Goal: Task Accomplishment & Management: Use online tool/utility

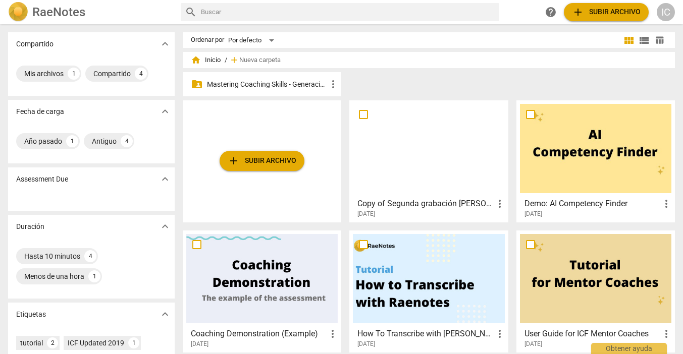
click at [278, 85] on p "Mastering Coaching Skills - Generación 31" at bounding box center [267, 84] width 120 height 11
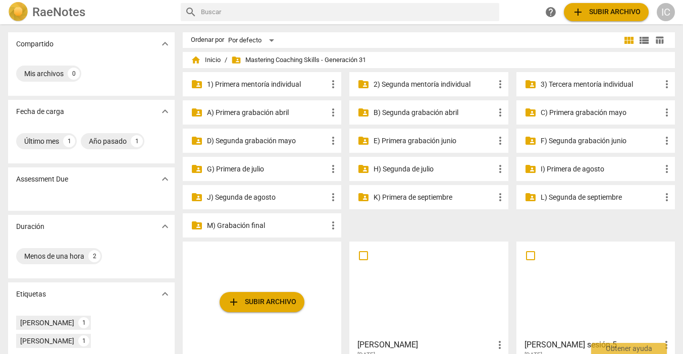
click at [276, 169] on p "G) Primera de julio" at bounding box center [267, 169] width 120 height 11
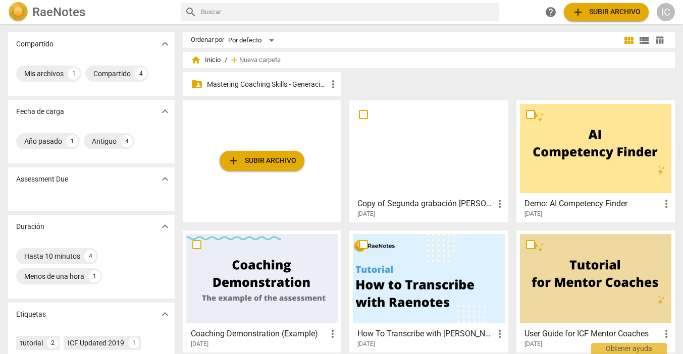
click at [264, 83] on p "Mastering Coaching Skills - Generación 31" at bounding box center [267, 84] width 120 height 11
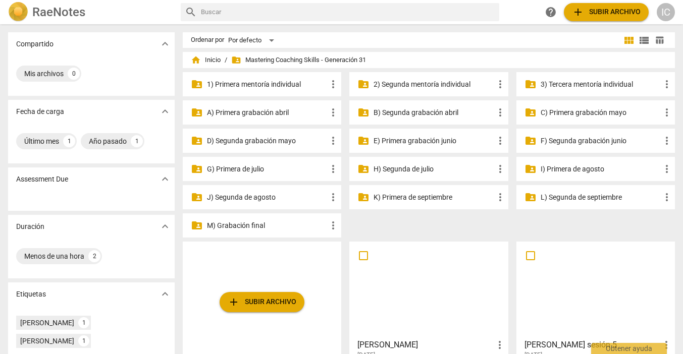
click at [234, 172] on p "G) Primera de julio" at bounding box center [267, 169] width 120 height 11
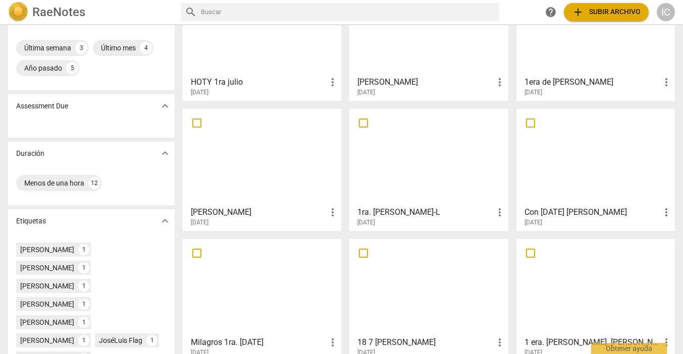
scroll to position [94, 0]
click at [556, 209] on h3 "Con [DATE] [PERSON_NAME]" at bounding box center [592, 212] width 136 height 12
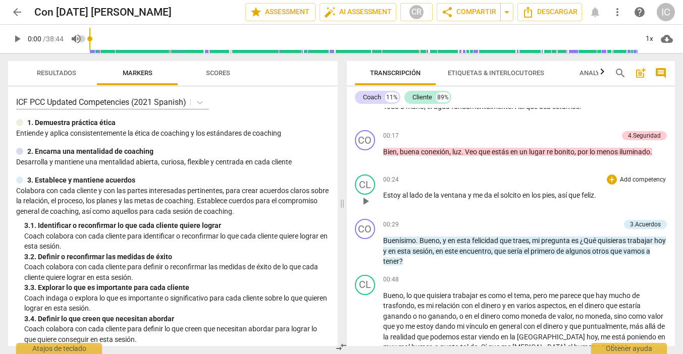
scroll to position [163, 0]
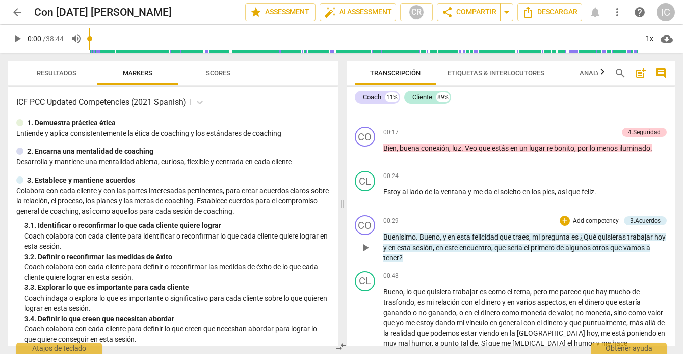
click at [575, 219] on p "Add competency" at bounding box center [596, 221] width 48 height 9
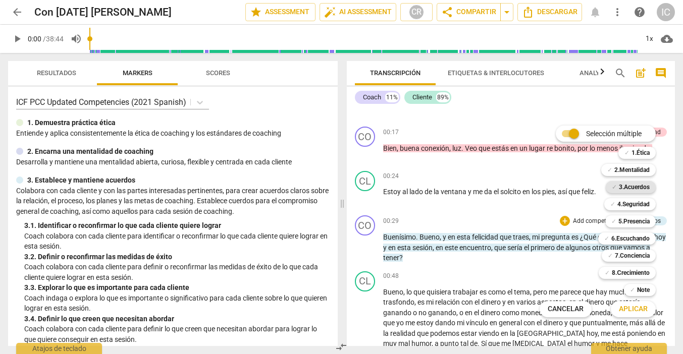
click at [626, 185] on b "3.Acuerdos" at bounding box center [634, 187] width 31 height 12
click at [630, 306] on span "Aplicar" at bounding box center [633, 309] width 29 height 10
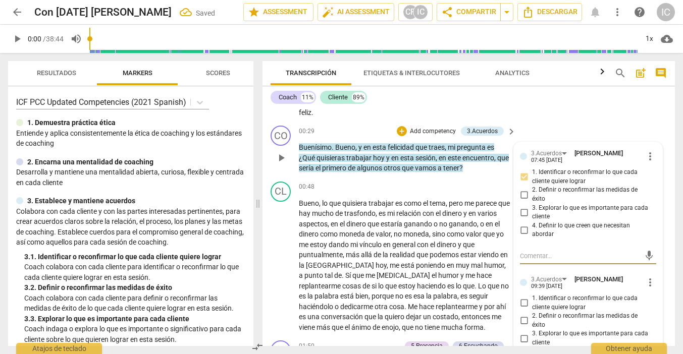
scroll to position [276, 0]
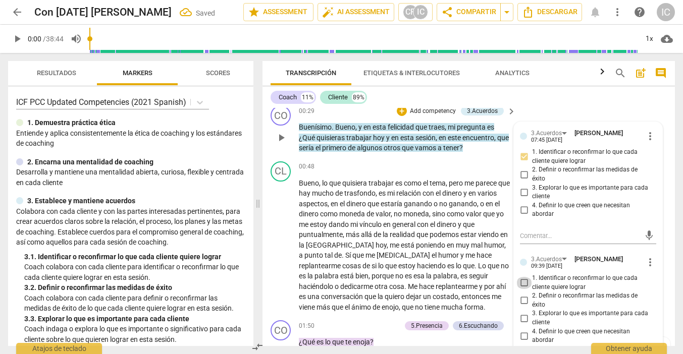
click at [528, 277] on input "1. Identificar o reconfirmar lo que cada cliente quiere lograr" at bounding box center [524, 283] width 16 height 12
checkbox input "true"
click at [524, 295] on input "2. Definir o reconfirmar las medidas de éxito" at bounding box center [524, 301] width 16 height 12
click at [522, 295] on input "2. Definir o reconfirmar las medidas de éxito" at bounding box center [524, 301] width 16 height 12
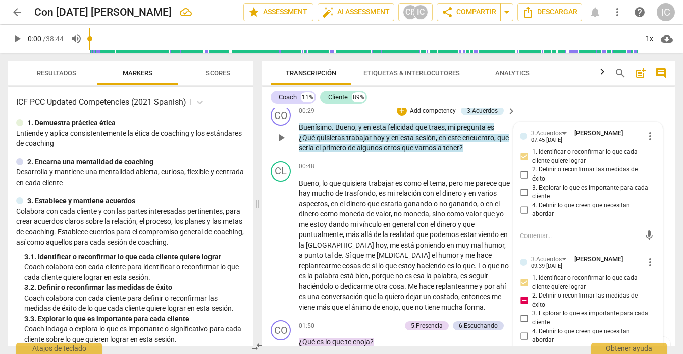
checkbox input "false"
click at [525, 312] on input "3. Explorar lo que es importante para cada cliente" at bounding box center [524, 318] width 16 height 12
checkbox input "true"
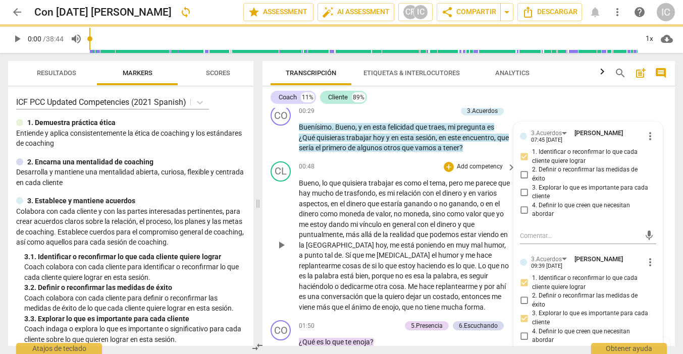
click at [460, 273] on span "es" at bounding box center [464, 276] width 9 height 8
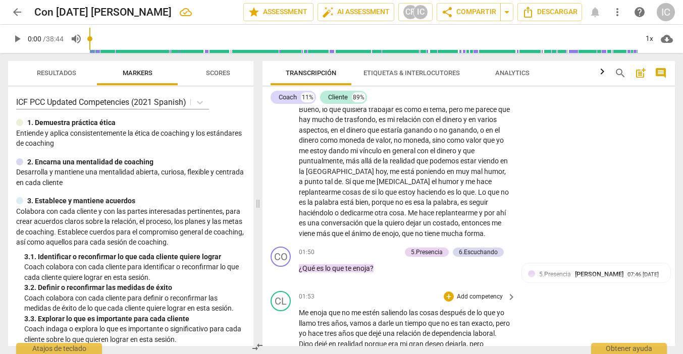
scroll to position [350, 0]
click at [380, 248] on p "Add competency" at bounding box center [377, 252] width 48 height 9
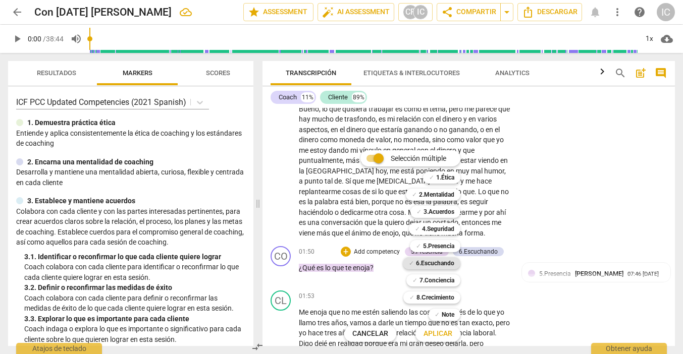
click at [442, 262] on b "6.Escuchando" at bounding box center [435, 263] width 38 height 12
click at [444, 329] on span "Aplicar" at bounding box center [437, 334] width 29 height 10
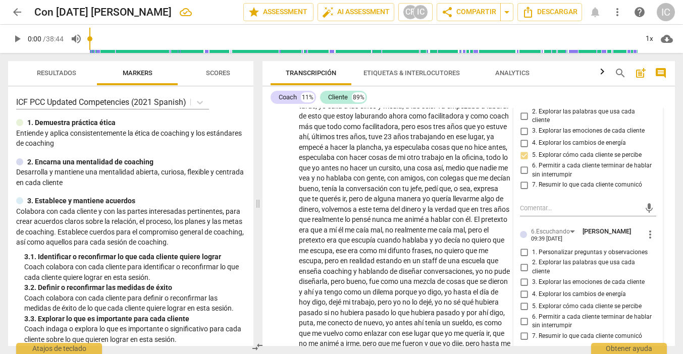
scroll to position [671, 0]
click at [523, 300] on input "5. Explorar cómo cada cliente se percibe" at bounding box center [524, 306] width 16 height 12
checkbox input "true"
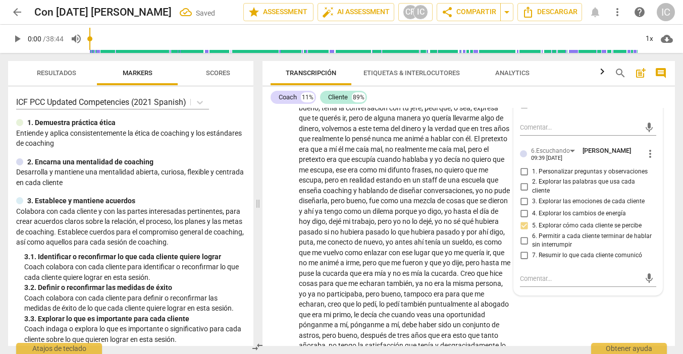
scroll to position [806, 0]
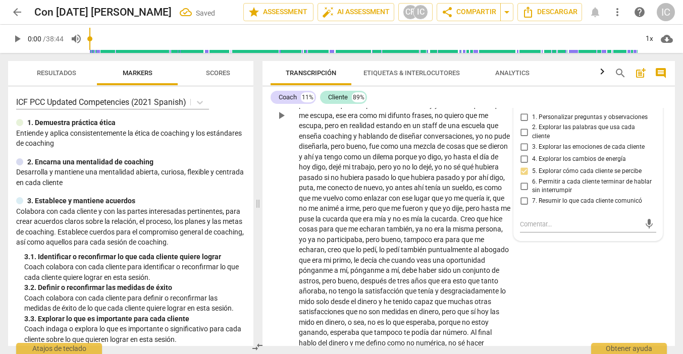
click at [536, 283] on div "CL play_arrow pause 01:53 + Add competency keyboard_arrow_right Me enoja que no…" at bounding box center [468, 107] width 412 height 552
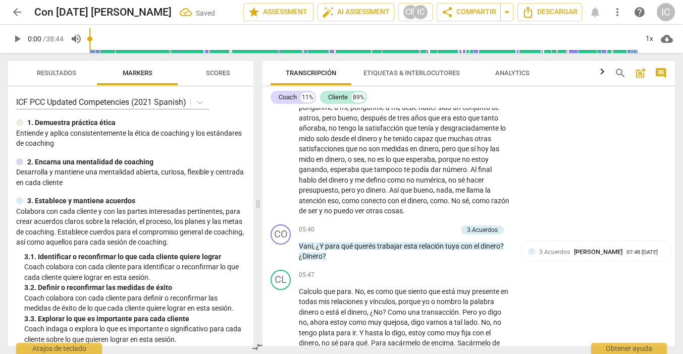
scroll to position [973, 0]
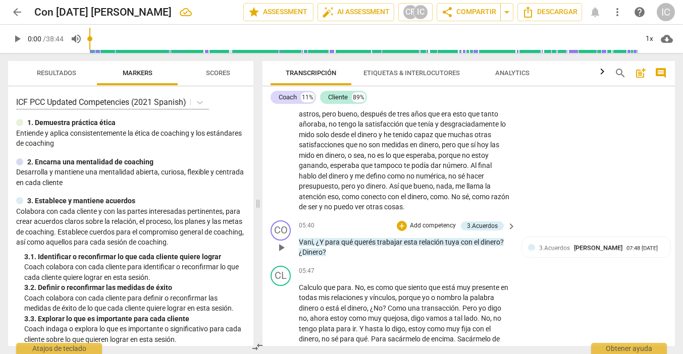
click at [417, 221] on p "Add competency" at bounding box center [433, 225] width 48 height 9
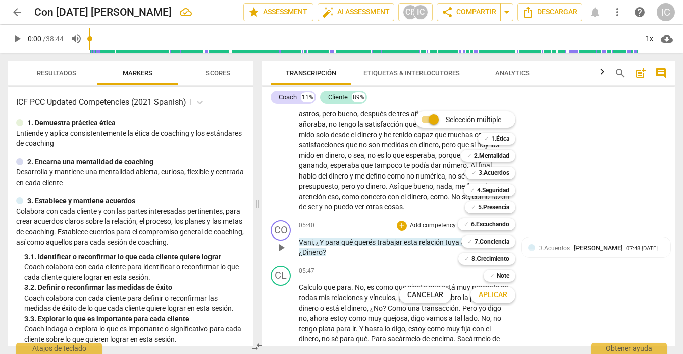
scroll to position [974, 0]
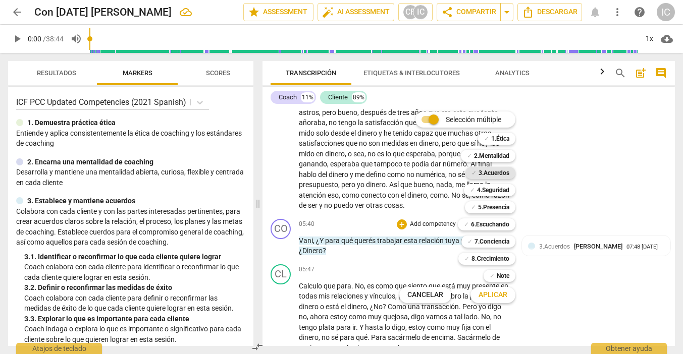
click at [496, 177] on b "3.Acuerdos" at bounding box center [493, 173] width 31 height 12
click at [497, 293] on span "Aplicar" at bounding box center [492, 295] width 29 height 10
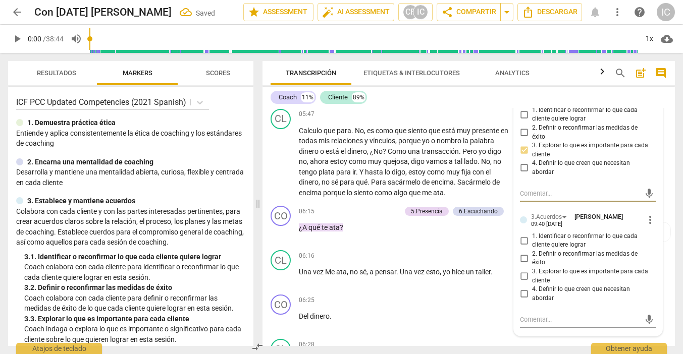
scroll to position [1131, 0]
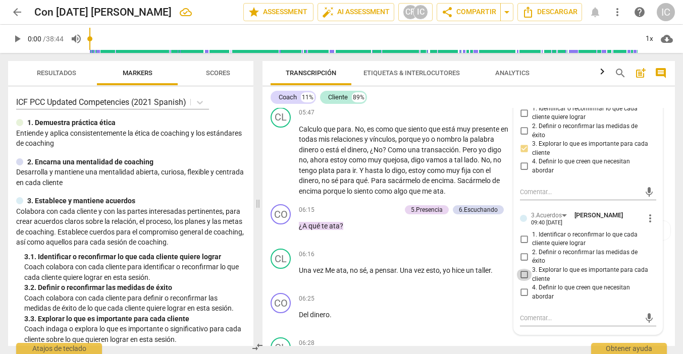
click at [521, 269] on input "3. Explorar lo que es importante para cada cliente" at bounding box center [524, 275] width 16 height 12
checkbox input "true"
click at [522, 287] on input "4. Definir lo que creen que necesitan abordar" at bounding box center [524, 293] width 16 height 12
checkbox input "true"
click at [420, 310] on p "Del dinero ." at bounding box center [405, 315] width 212 height 11
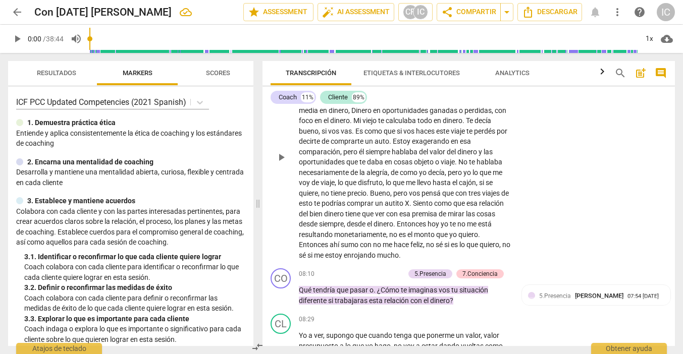
scroll to position [1434, 0]
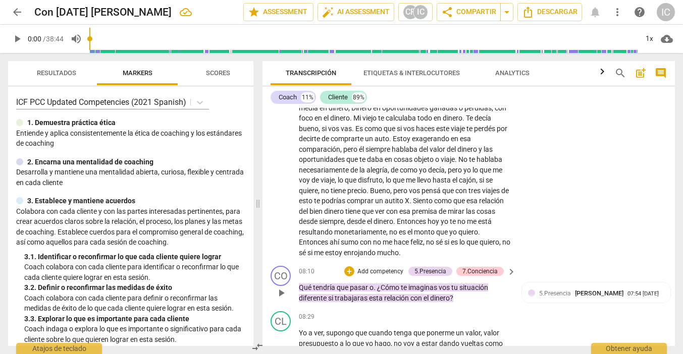
click at [376, 267] on p "Add competency" at bounding box center [380, 271] width 48 height 9
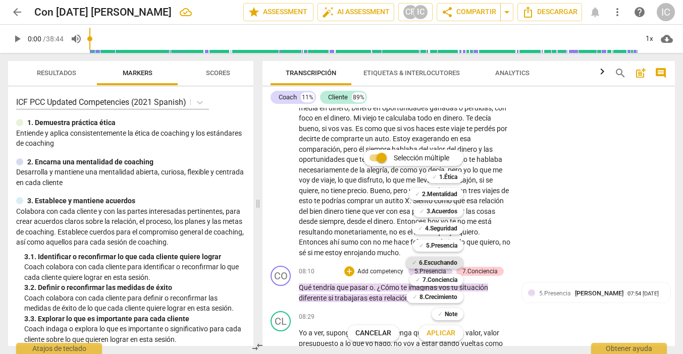
click at [434, 258] on b "6.Escuchando" at bounding box center [438, 263] width 38 height 12
click at [443, 338] on span "Aplicar" at bounding box center [440, 333] width 29 height 10
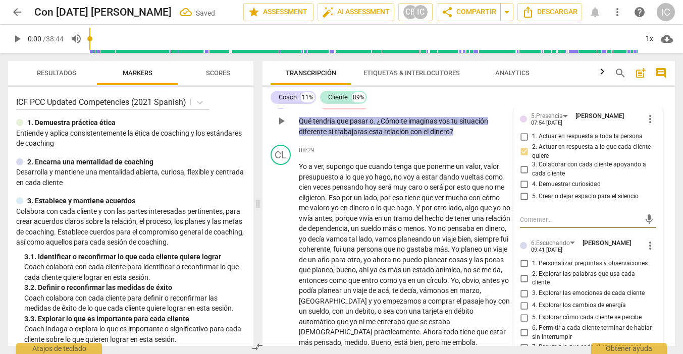
scroll to position [1617, 0]
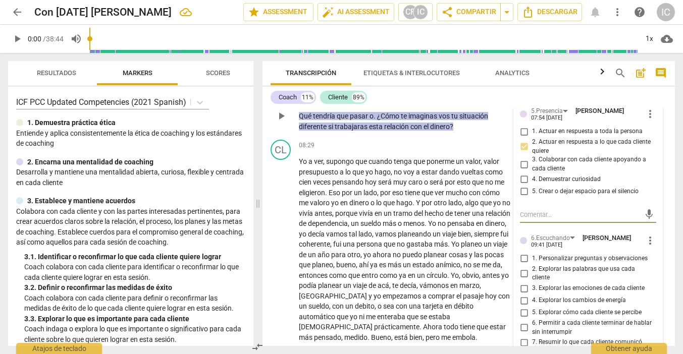
click at [523, 307] on input "5. Explorar cómo cada cliente se percibe" at bounding box center [524, 313] width 16 height 12
checkbox input "true"
click at [526, 283] on input "3. Explorar las emociones de cada cliente" at bounding box center [524, 289] width 16 height 12
checkbox input "true"
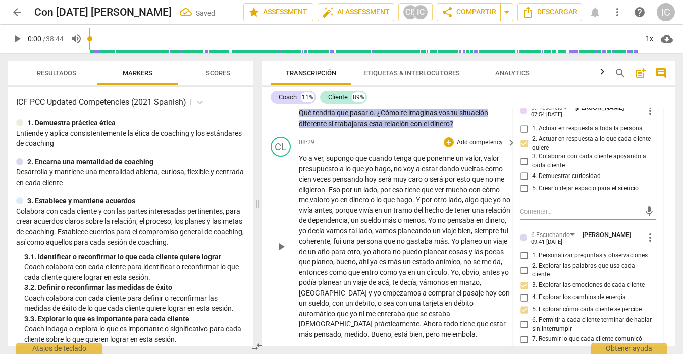
click at [498, 310] on div "CL play_arrow pause 08:29 + Add competency keyboard_arrow_right Yo a ver , supo…" at bounding box center [468, 238] width 412 height 211
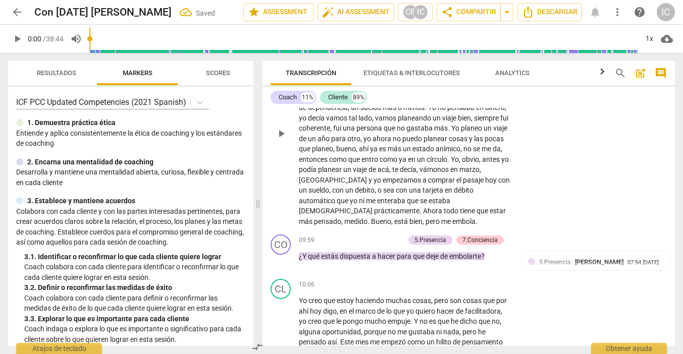
scroll to position [1737, 0]
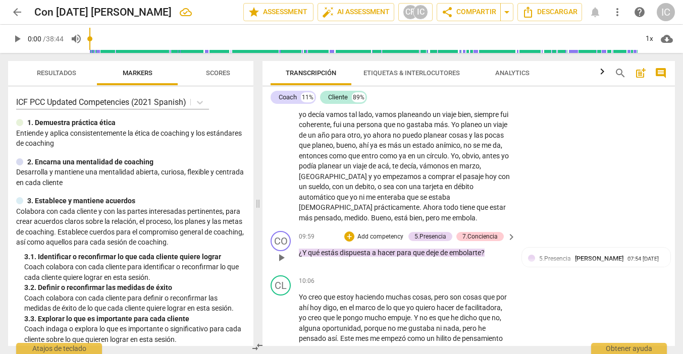
click at [389, 233] on p "Add competency" at bounding box center [380, 237] width 48 height 9
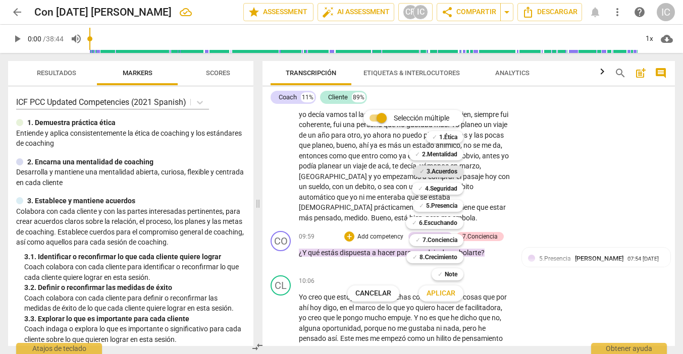
click at [441, 171] on b "3.Acuerdos" at bounding box center [441, 171] width 31 height 12
click at [445, 292] on span "Aplicar" at bounding box center [440, 294] width 29 height 10
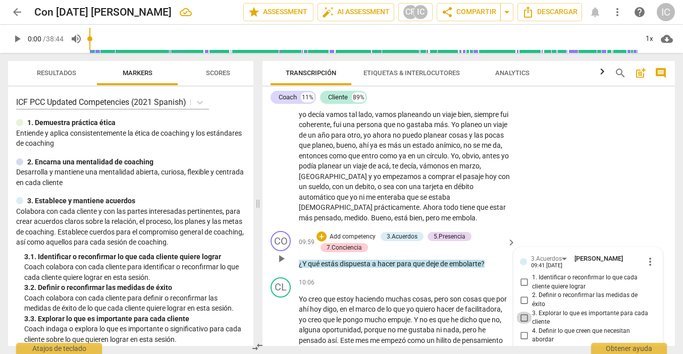
click at [524, 312] on input "3. Explorar lo que es importante para cada cliente" at bounding box center [524, 318] width 16 height 12
checkbox input "true"
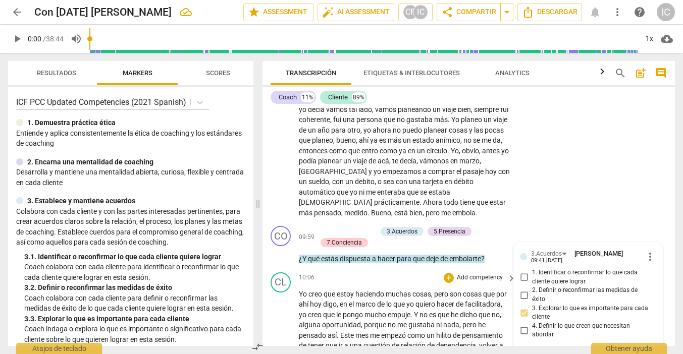
scroll to position [1743, 0]
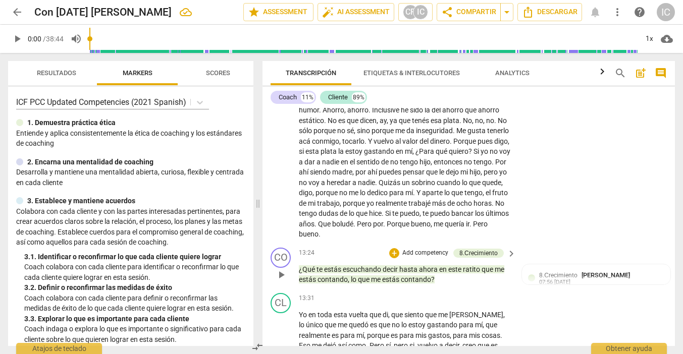
scroll to position [0, 0]
click at [422, 249] on p "Add competency" at bounding box center [425, 253] width 48 height 9
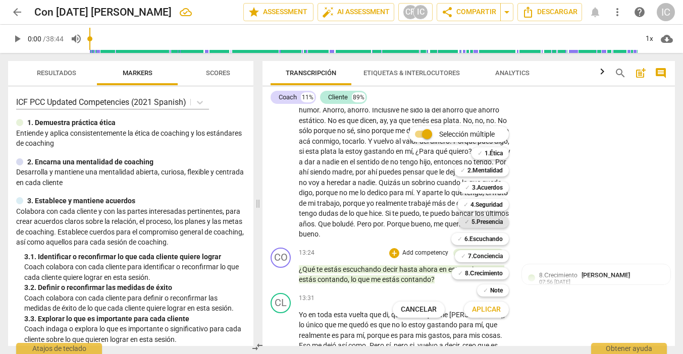
click at [494, 222] on b "5.Presencia" at bounding box center [486, 222] width 31 height 12
click at [488, 309] on span "Aplicar" at bounding box center [486, 310] width 29 height 10
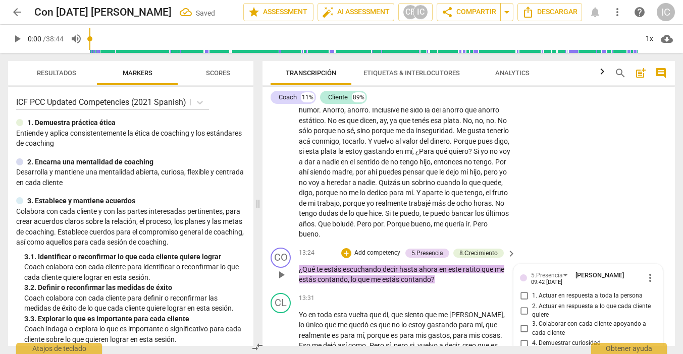
scroll to position [2208, 0]
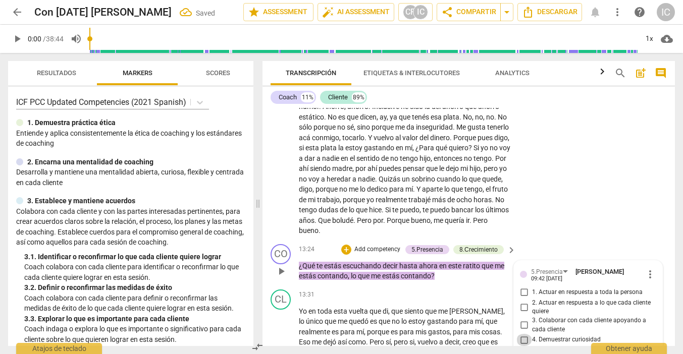
drag, startPoint x: 522, startPoint y: 306, endPoint x: 521, endPoint y: 317, distance: 11.1
click at [522, 334] on input "4. Demuestrar curiosidad" at bounding box center [524, 340] width 16 height 12
checkbox input "true"
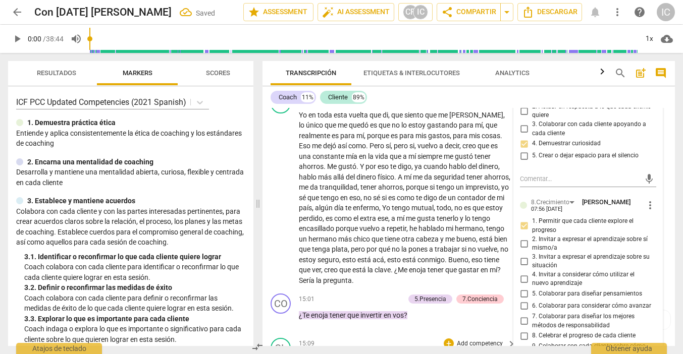
scroll to position [2405, 0]
click at [506, 333] on div "CL play_arrow pause 15:09 + Add competency keyboard_arrow_right No te lo puedo …" at bounding box center [468, 361] width 412 height 56
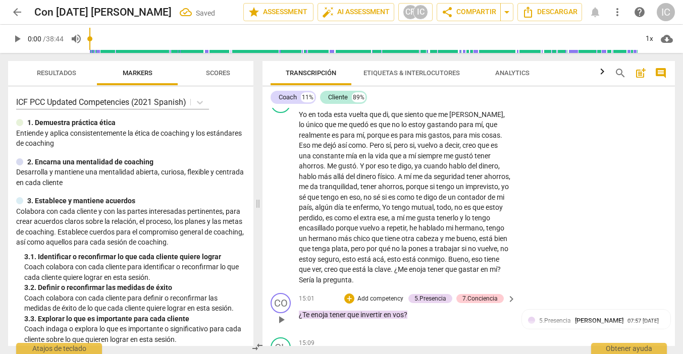
click at [376, 295] on p "Add competency" at bounding box center [380, 299] width 48 height 9
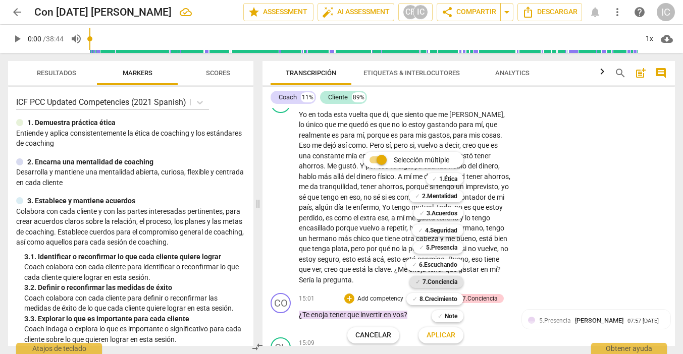
click at [436, 282] on b "7.Conciencia" at bounding box center [439, 282] width 35 height 12
click at [441, 336] on span "Aplicar" at bounding box center [440, 335] width 29 height 10
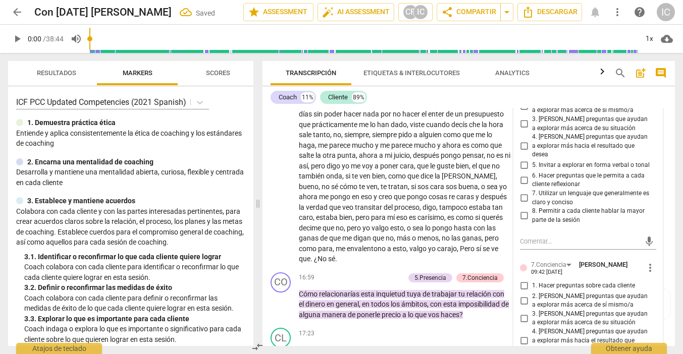
scroll to position [2786, 0]
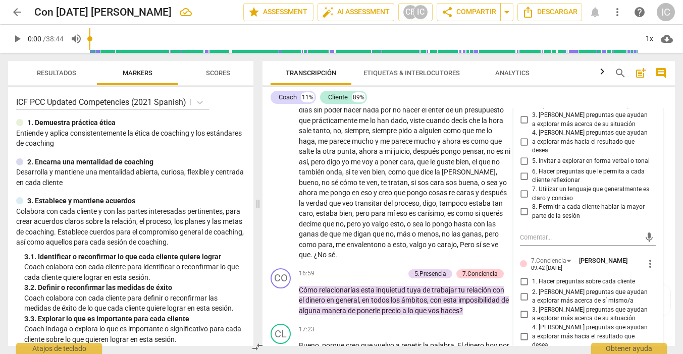
click at [525, 276] on input "1. Hacer preguntas sobre cada cliente" at bounding box center [524, 282] width 16 height 12
checkbox input "true"
click at [523, 291] on input "2. [PERSON_NAME] preguntas que ayudan a explorar más acerca de sí mismo/a" at bounding box center [524, 297] width 16 height 12
checkbox input "true"
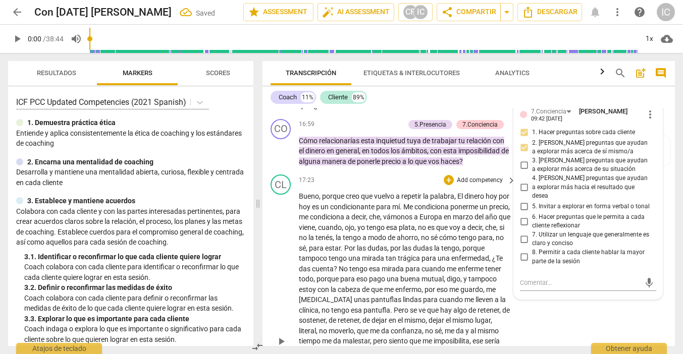
scroll to position [2943, 0]
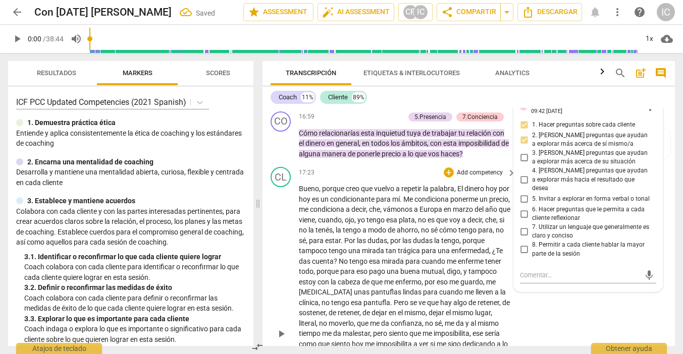
click at [540, 291] on div "CL play_arrow pause 17:23 + Add competency keyboard_arrow_right Bueno , porque …" at bounding box center [468, 325] width 412 height 325
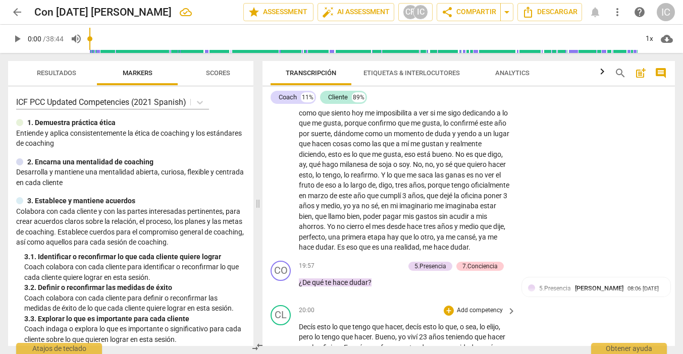
scroll to position [3175, 0]
click at [379, 261] on p "Add competency" at bounding box center [380, 265] width 48 height 9
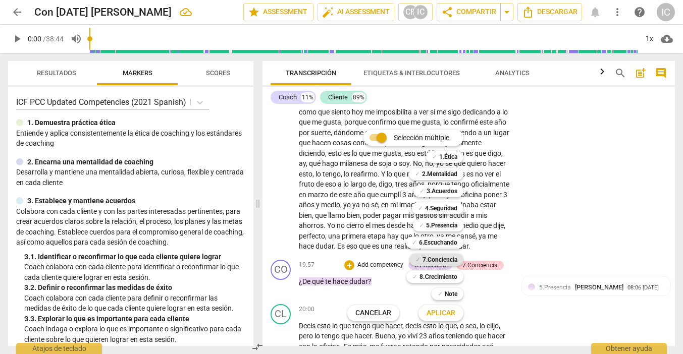
click at [440, 263] on b "7.Conciencia" at bounding box center [439, 260] width 35 height 12
click at [436, 317] on span "Aplicar" at bounding box center [440, 313] width 29 height 10
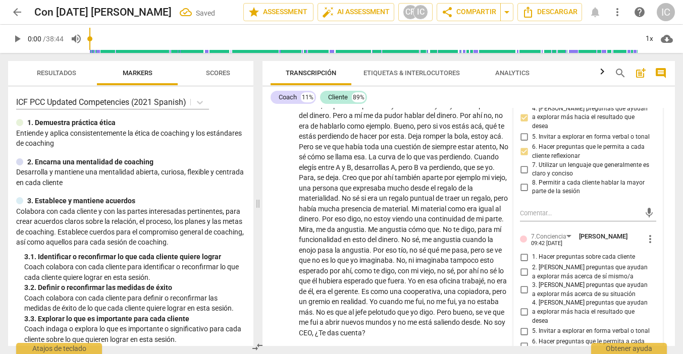
scroll to position [3549, 0]
click at [523, 283] on input "3. [PERSON_NAME] preguntas que ayudan a explorar más acerca de su situación" at bounding box center [524, 289] width 16 height 12
checkbox input "true"
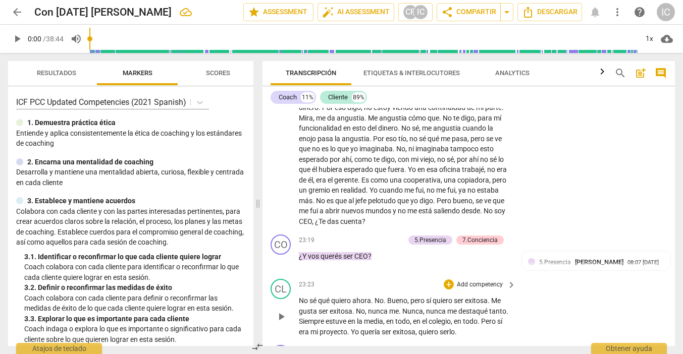
scroll to position [3661, 0]
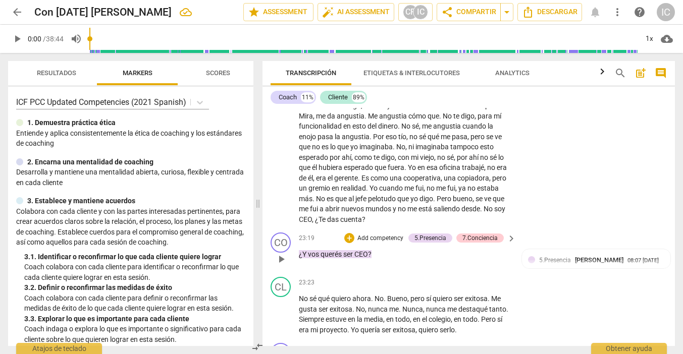
click at [389, 234] on p "Add competency" at bounding box center [380, 238] width 48 height 9
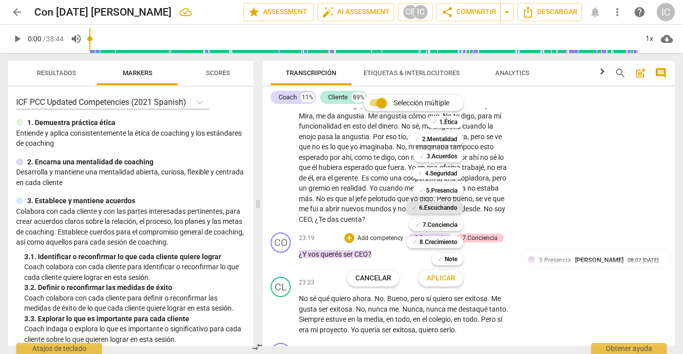
click at [434, 205] on b "6.Escuchando" at bounding box center [438, 208] width 38 height 12
click at [442, 281] on span "Aplicar" at bounding box center [440, 278] width 29 height 10
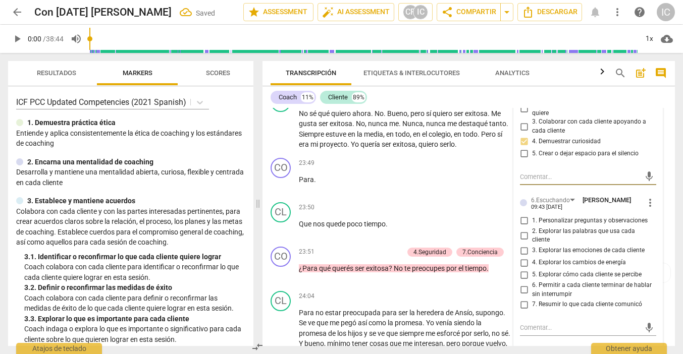
scroll to position [3825, 0]
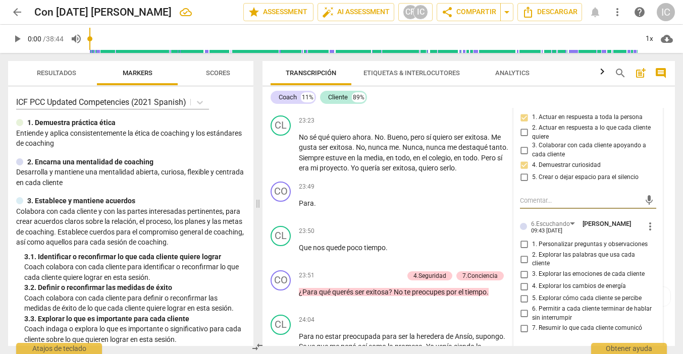
click at [525, 293] on input "5. Explorar cómo cada cliente se percibe" at bounding box center [524, 299] width 16 height 12
checkbox input "true"
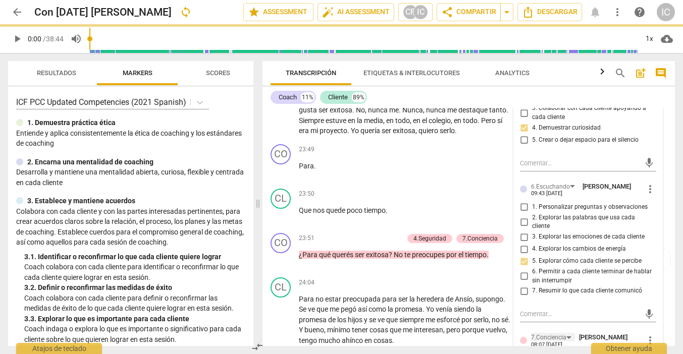
scroll to position [3870, 0]
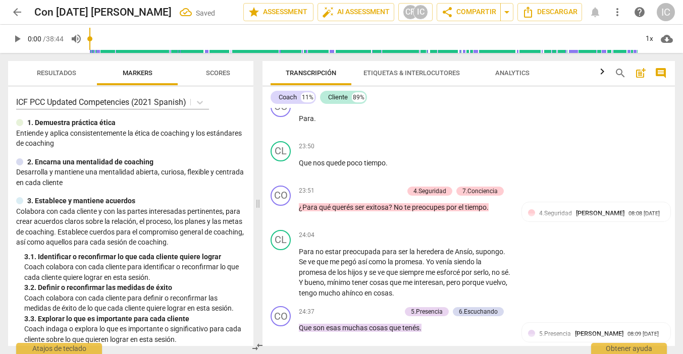
scroll to position [3915, 0]
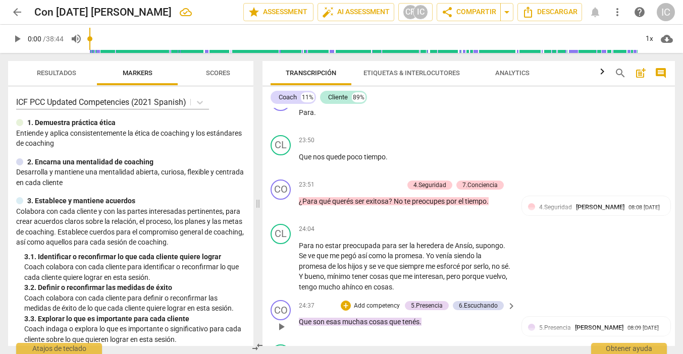
click at [384, 302] on p "Add competency" at bounding box center [377, 306] width 48 height 9
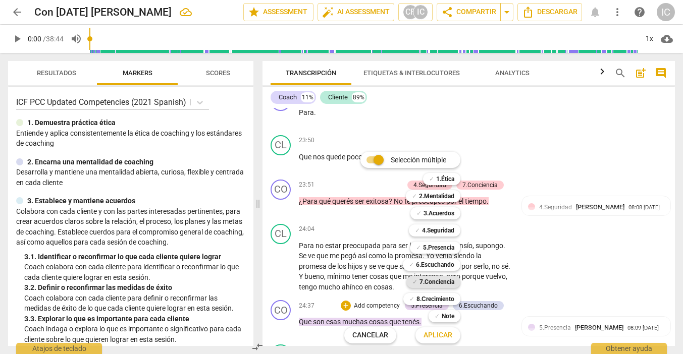
click at [445, 282] on b "7.Conciencia" at bounding box center [436, 282] width 35 height 12
click at [441, 333] on span "Aplicar" at bounding box center [437, 335] width 29 height 10
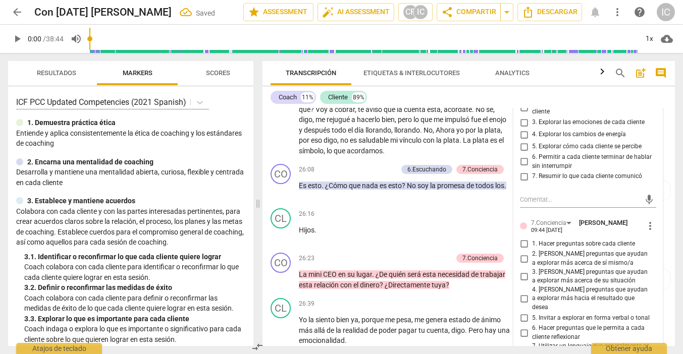
scroll to position [4299, 0]
click at [523, 326] on input "6. Hacer preguntas que le permita a cada cliente reflexionar" at bounding box center [524, 332] width 16 height 12
checkbox input "true"
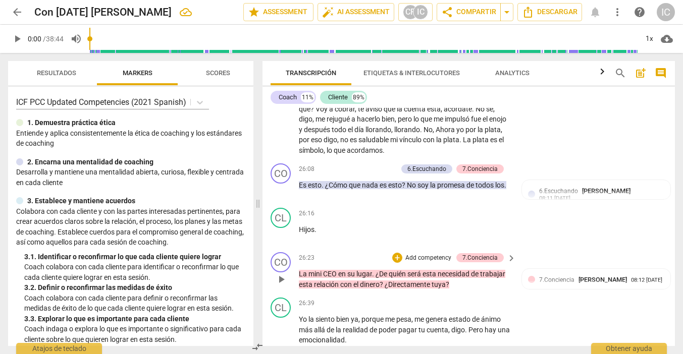
click at [423, 254] on p "Add competency" at bounding box center [428, 258] width 48 height 9
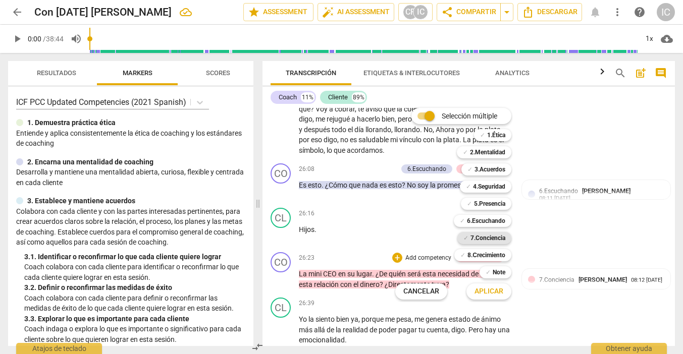
drag, startPoint x: 487, startPoint y: 237, endPoint x: 487, endPoint y: 244, distance: 7.1
click at [488, 237] on b "7.Conciencia" at bounding box center [487, 238] width 35 height 12
click at [492, 294] on span "Aplicar" at bounding box center [488, 292] width 29 height 10
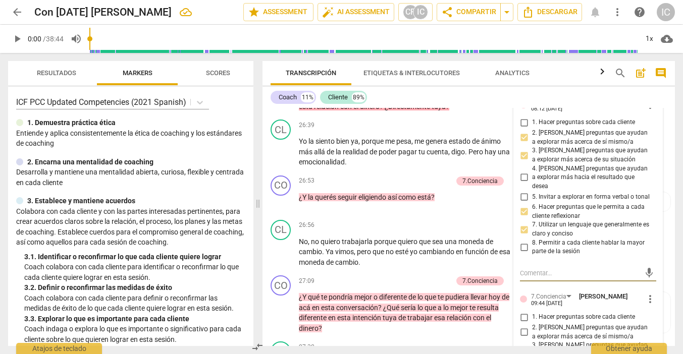
scroll to position [4488, 0]
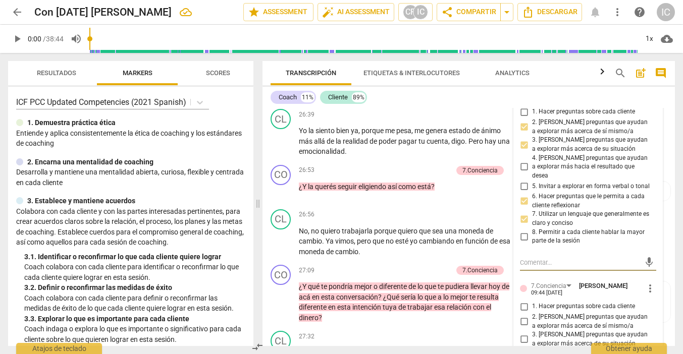
click at [520, 316] on input "2. [PERSON_NAME] preguntas que ayudan a explorar más acerca de sí mismo/a" at bounding box center [524, 322] width 16 height 12
checkbox input "true"
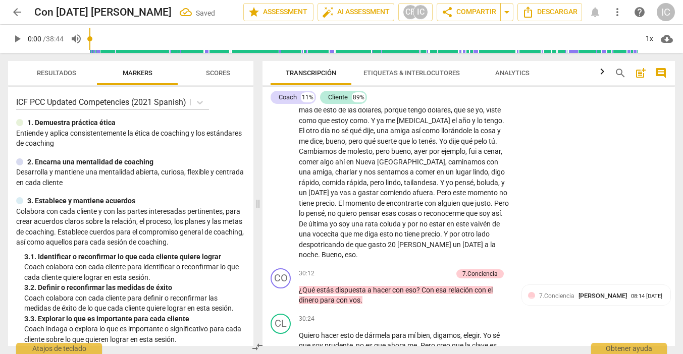
scroll to position [4936, 0]
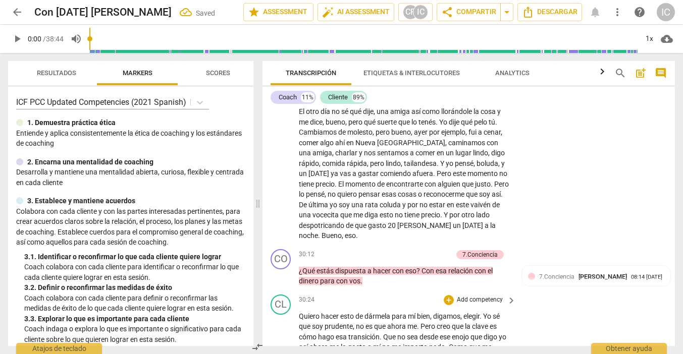
click at [420, 295] on div "30:24 + Add competency keyboard_arrow_right" at bounding box center [408, 300] width 218 height 11
click at [434, 250] on p "Add competency" at bounding box center [428, 254] width 48 height 9
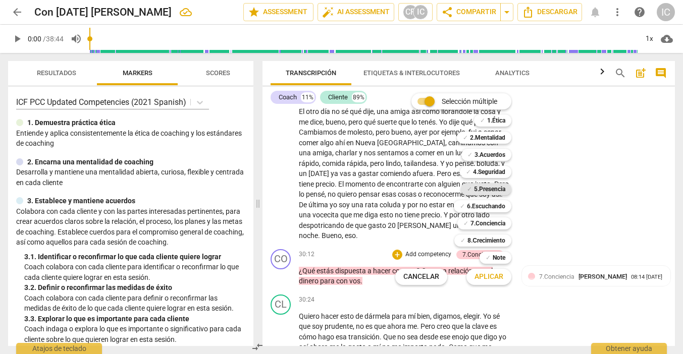
click at [491, 189] on b "5.Presencia" at bounding box center [489, 189] width 31 height 12
click at [489, 277] on span "Aplicar" at bounding box center [488, 277] width 29 height 10
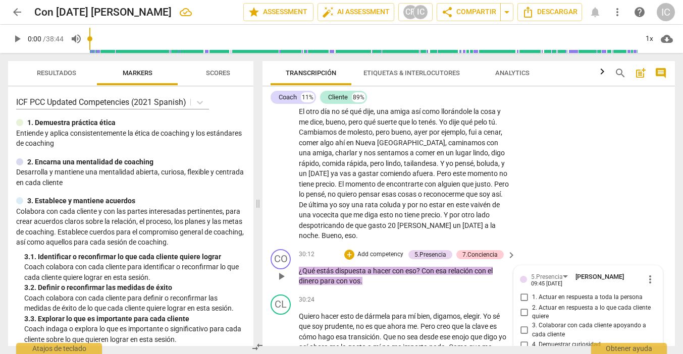
click at [555, 341] on span "4. Demuestrar curiosidad" at bounding box center [566, 345] width 69 height 9
click at [532, 339] on input "4. Demuestrar curiosidad" at bounding box center [524, 345] width 16 height 12
checkbox input "true"
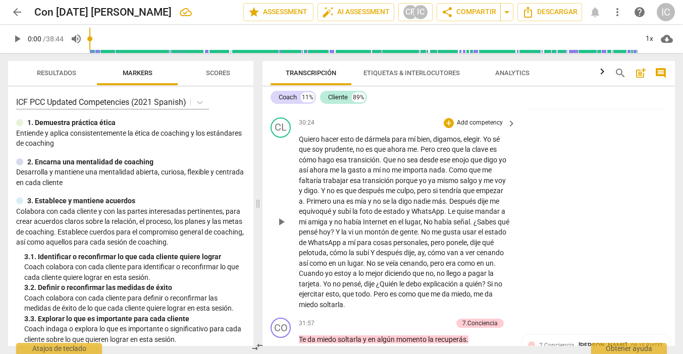
scroll to position [5114, 0]
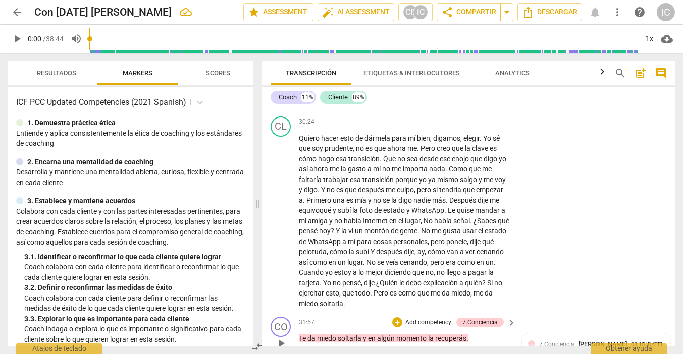
click at [416, 318] on p "Add competency" at bounding box center [428, 322] width 48 height 9
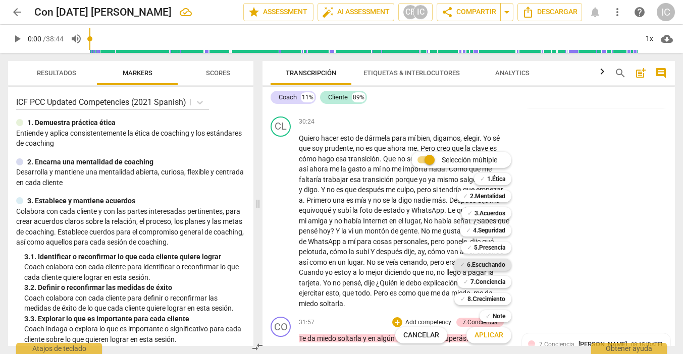
click at [497, 267] on b "6.Escuchando" at bounding box center [486, 265] width 38 height 12
click at [496, 332] on span "Aplicar" at bounding box center [488, 335] width 29 height 10
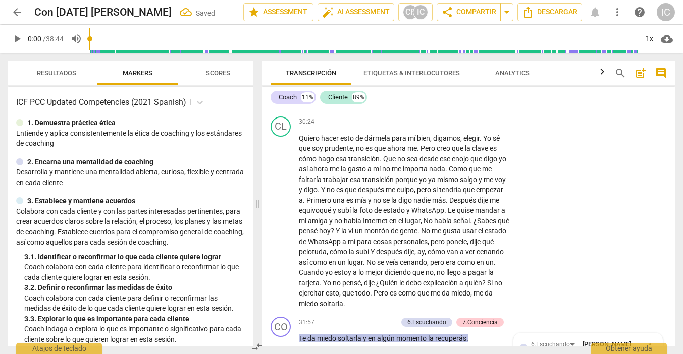
scroll to position [5287, 0]
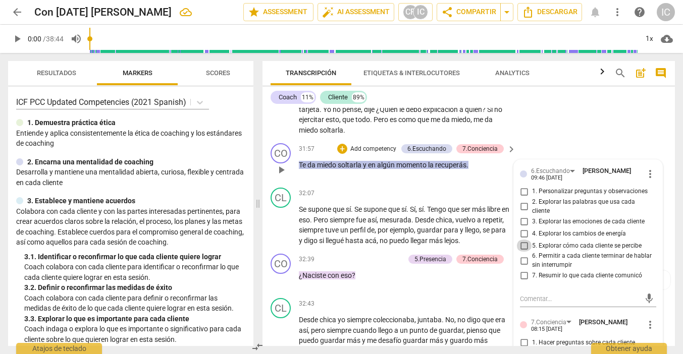
click at [521, 240] on input "5. Explorar cómo cada cliente se percibe" at bounding box center [524, 246] width 16 height 12
checkbox input "true"
click at [521, 201] on input "2. Explorar las palabras que usa cada cliente" at bounding box center [524, 207] width 16 height 12
checkbox input "true"
click at [433, 315] on p "Desde chica yo siempre coleccionaba , juntaba . No , no digo que era así , pero…" at bounding box center [405, 341] width 212 height 52
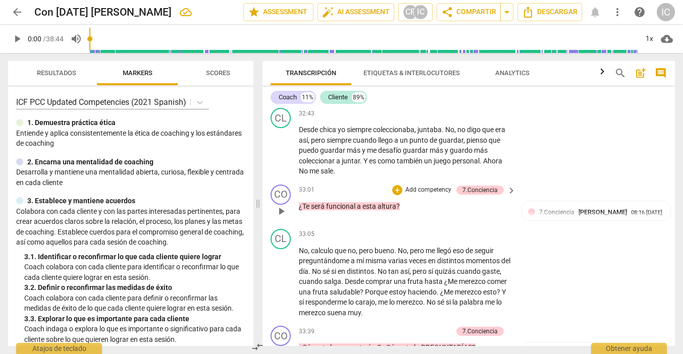
scroll to position [0, 0]
click at [405, 186] on p "Add competency" at bounding box center [428, 190] width 48 height 9
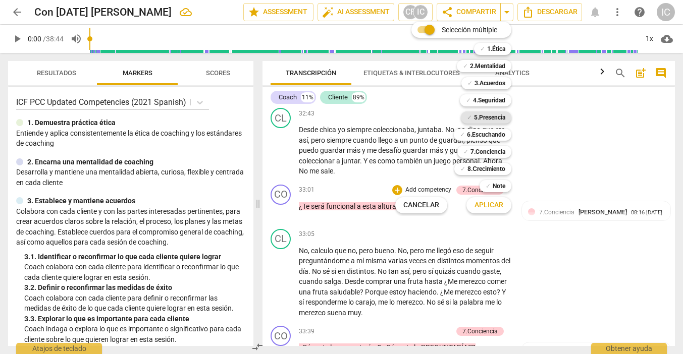
click at [498, 121] on b "5.Presencia" at bounding box center [489, 117] width 31 height 12
click at [484, 206] on span "Aplicar" at bounding box center [488, 205] width 29 height 10
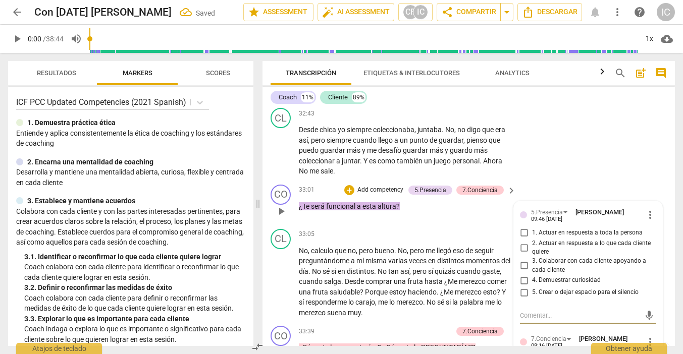
click at [524, 274] on input "4. Demuestrar curiosidad" at bounding box center [524, 280] width 16 height 12
checkbox input "true"
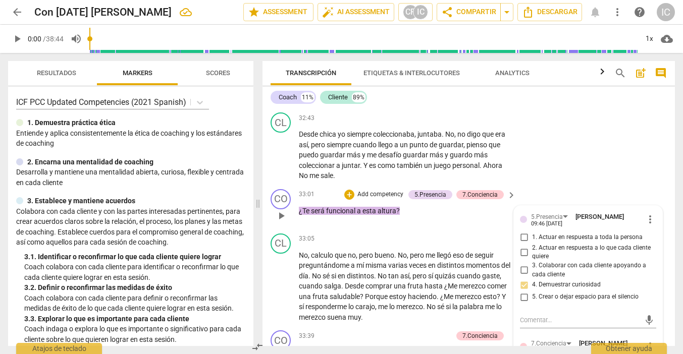
click at [379, 190] on p "Add competency" at bounding box center [380, 194] width 48 height 9
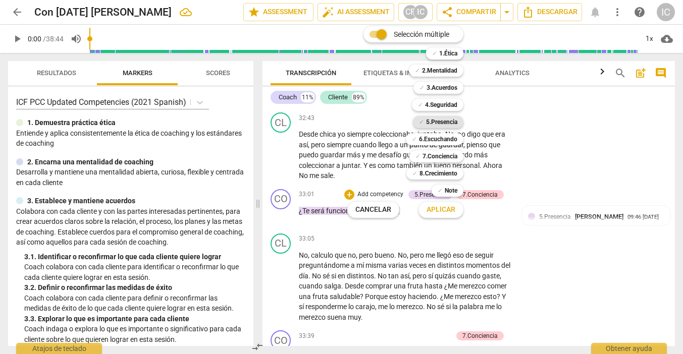
click at [438, 123] on b "5.Presencia" at bounding box center [441, 122] width 31 height 12
click at [443, 210] on span "Aplicar" at bounding box center [440, 210] width 29 height 10
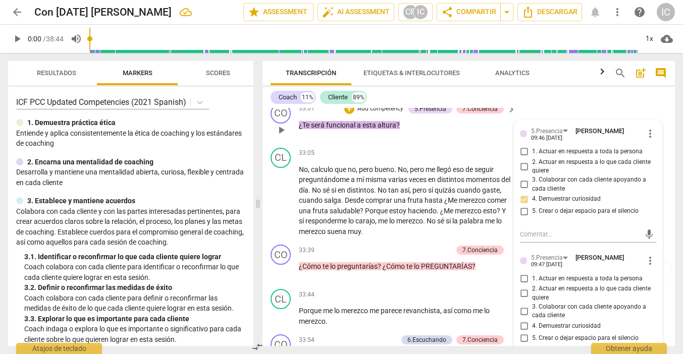
scroll to position [5559, 0]
click at [645, 254] on span "more_vert" at bounding box center [650, 260] width 12 height 12
click at [660, 206] on li "Borrar" at bounding box center [657, 204] width 35 height 19
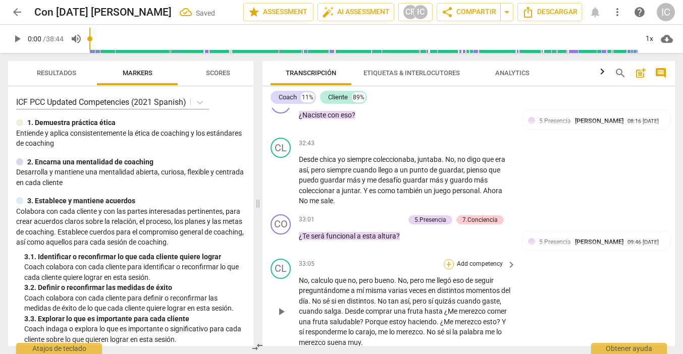
scroll to position [5454, 0]
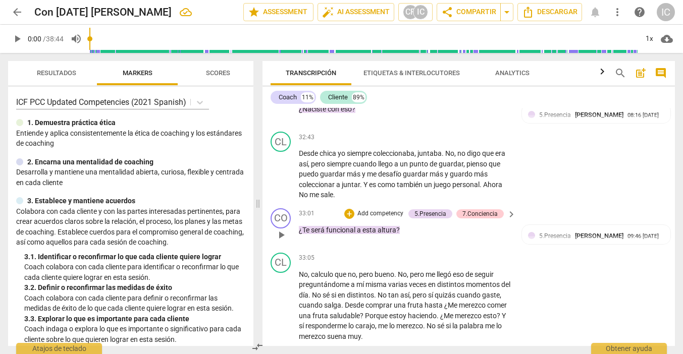
click at [381, 209] on p "Add competency" at bounding box center [380, 213] width 48 height 9
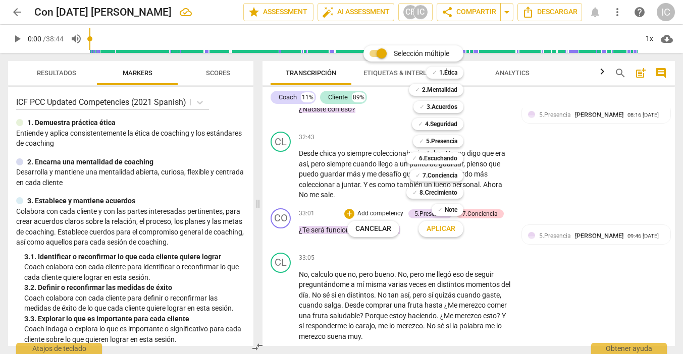
drag, startPoint x: 430, startPoint y: 160, endPoint x: 432, endPoint y: 165, distance: 5.4
click at [430, 160] on b "6.Escuchando" at bounding box center [438, 158] width 38 height 12
click at [441, 231] on span "Aplicar" at bounding box center [440, 229] width 29 height 10
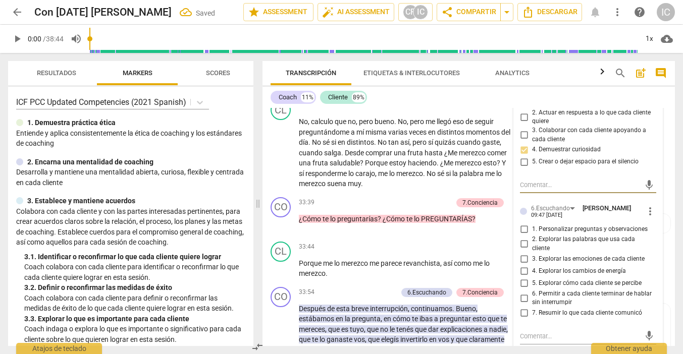
scroll to position [5609, 0]
click at [520, 253] on input "3. Explorar las emociones de cada cliente" at bounding box center [524, 259] width 16 height 12
checkbox input "true"
click at [525, 277] on input "5. Explorar cómo cada cliente se percibe" at bounding box center [524, 283] width 16 height 12
checkbox input "true"
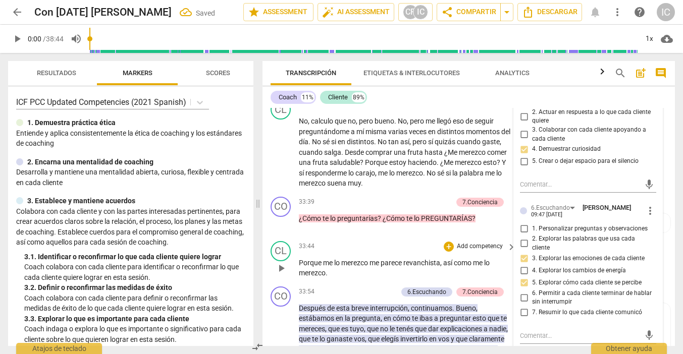
click at [419, 237] on div "CL play_arrow pause 33:44 + Add competency keyboard_arrow_right Porque me lo me…" at bounding box center [468, 259] width 412 height 45
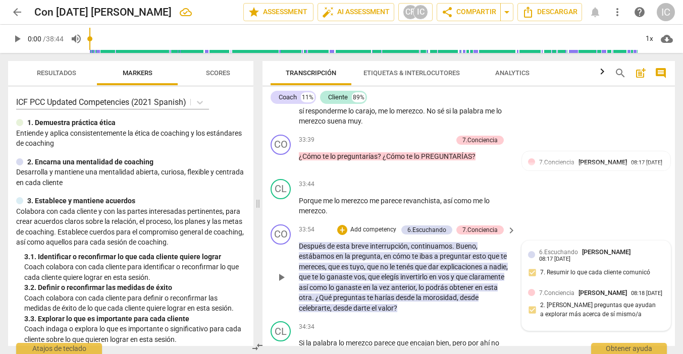
scroll to position [5672, 0]
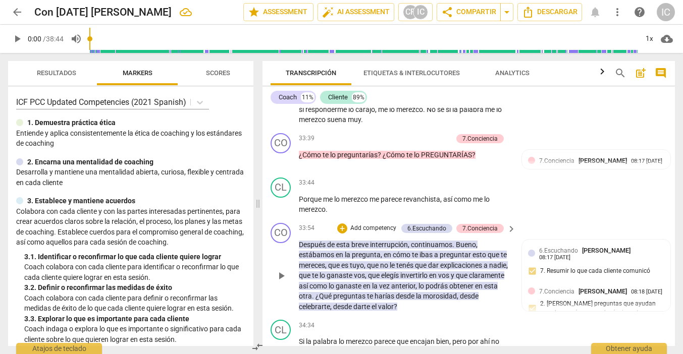
click at [378, 224] on p "Add competency" at bounding box center [373, 228] width 48 height 9
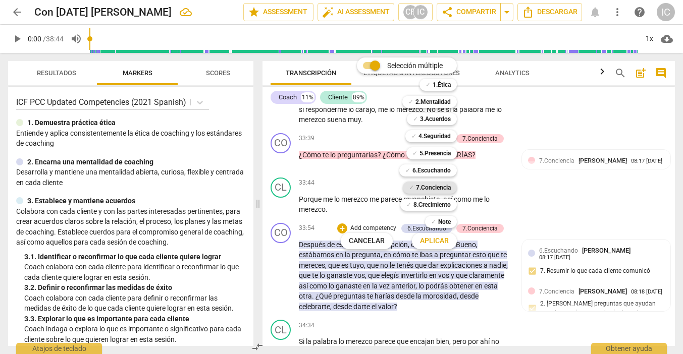
click at [434, 190] on b "7.Conciencia" at bounding box center [433, 188] width 35 height 12
click at [440, 241] on span "Aplicar" at bounding box center [434, 241] width 29 height 10
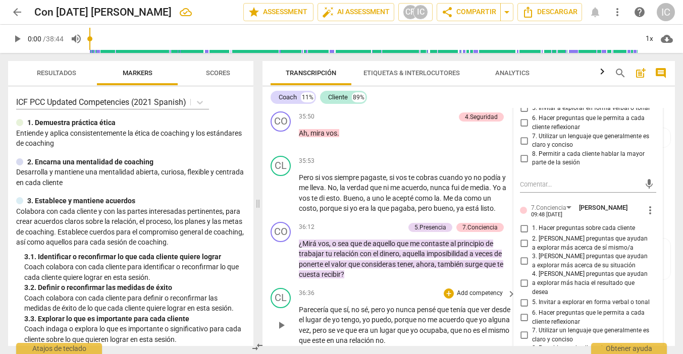
scroll to position [6061, 0]
click at [520, 311] on input "6. Hacer preguntas que le permita a cada cliente reflexionar" at bounding box center [524, 317] width 16 height 12
checkbox input "true"
click at [525, 237] on input "2. [PERSON_NAME] preguntas que ayudan a explorar más acerca de sí mismo/a" at bounding box center [524, 243] width 16 height 12
checkbox input "true"
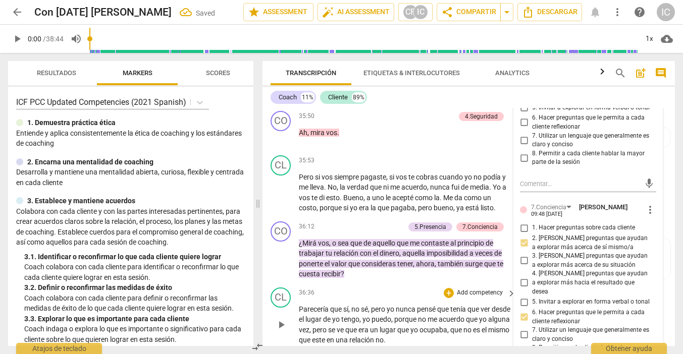
click at [470, 289] on p "Add competency" at bounding box center [480, 293] width 48 height 9
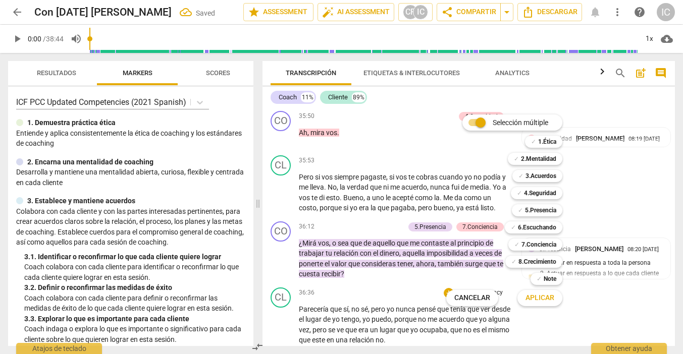
click at [406, 210] on div at bounding box center [341, 177] width 683 height 354
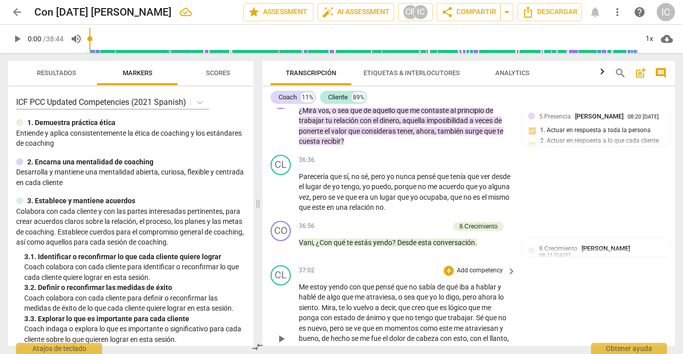
scroll to position [6195, 0]
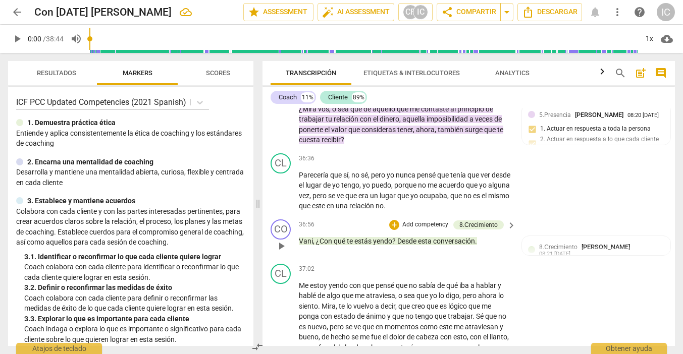
click at [415, 220] on p "Add competency" at bounding box center [425, 224] width 48 height 9
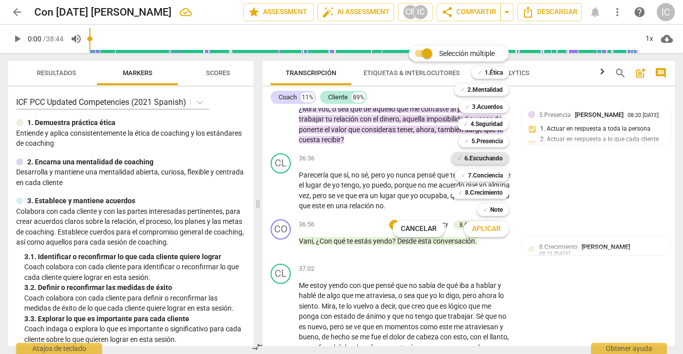
click at [479, 155] on b "6.Escuchando" at bounding box center [483, 158] width 38 height 12
click at [482, 230] on span "Aplicar" at bounding box center [486, 229] width 29 height 10
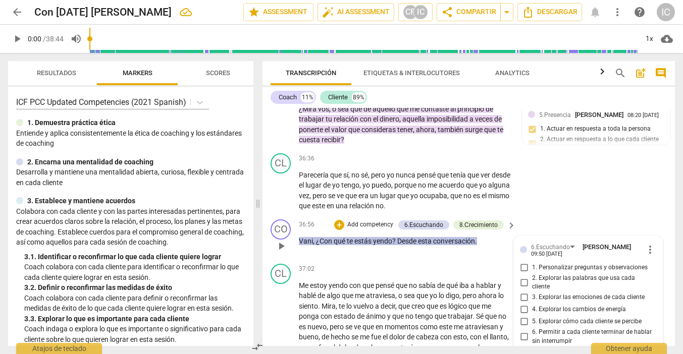
click at [520, 316] on input "5. Explorar cómo cada cliente se percibe" at bounding box center [524, 322] width 16 height 12
checkbox input "true"
click at [525, 292] on input "3. Explorar las emociones de cada cliente" at bounding box center [524, 298] width 16 height 12
checkbox input "true"
click at [389, 260] on div "CL play_arrow pause 37:02 + Add competency keyboard_arrow_right Me estoy yendo …" at bounding box center [468, 329] width 412 height 139
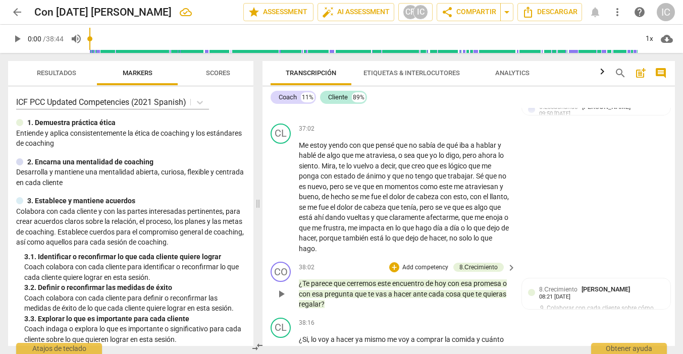
scroll to position [6336, 0]
click at [422, 263] on p "Add competency" at bounding box center [425, 267] width 48 height 9
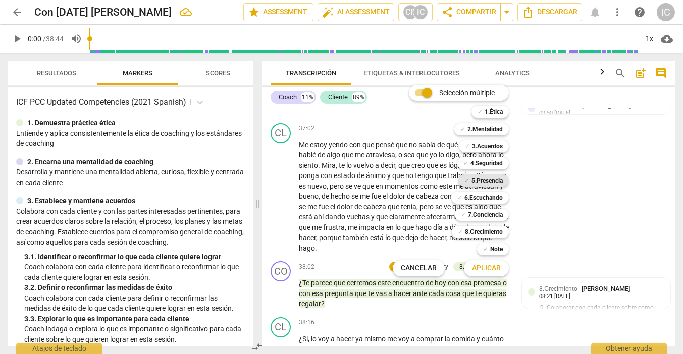
click at [483, 183] on b "5.Presencia" at bounding box center [486, 181] width 31 height 12
click at [493, 272] on span "Aplicar" at bounding box center [486, 268] width 29 height 10
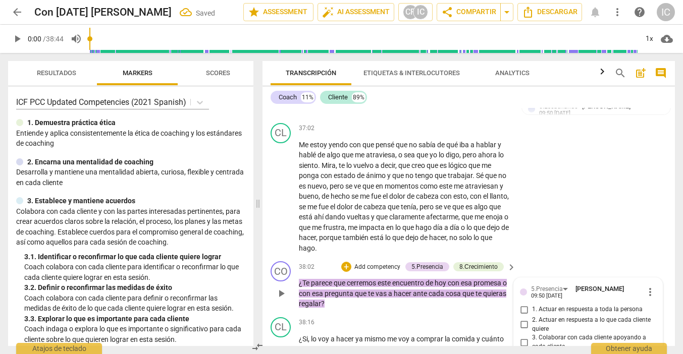
click at [563, 353] on span "4. Demuestrar curiosidad" at bounding box center [566, 357] width 69 height 9
click at [532, 352] on input "4. Demuestrar curiosidad" at bounding box center [524, 358] width 16 height 12
checkbox input "true"
click at [526, 337] on input "3. Colaborar con cada cliente apoyando a cada cliente" at bounding box center [524, 343] width 16 height 12
checkbox input "true"
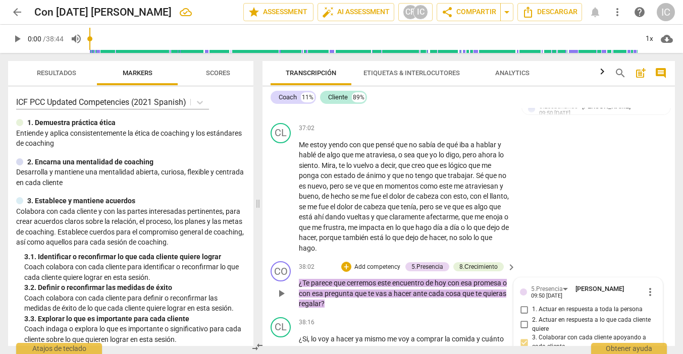
click at [418, 257] on div "CO play_arrow pause 38:02 + Add competency 5.Presencia 8.Сrecimiento keyboard_a…" at bounding box center [468, 285] width 412 height 56
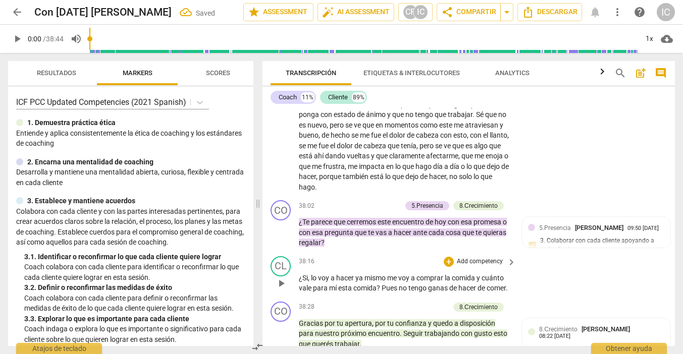
scroll to position [6406, 0]
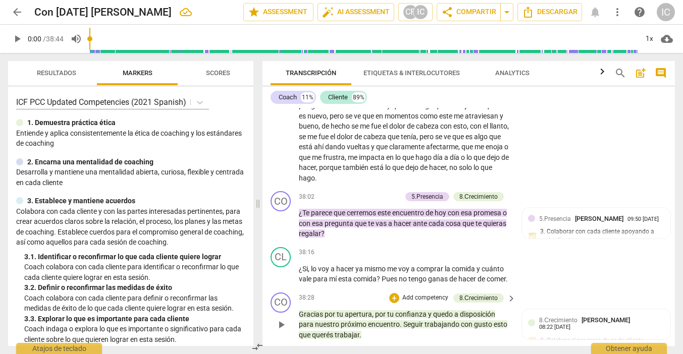
click at [414, 294] on p "Add competency" at bounding box center [425, 298] width 48 height 9
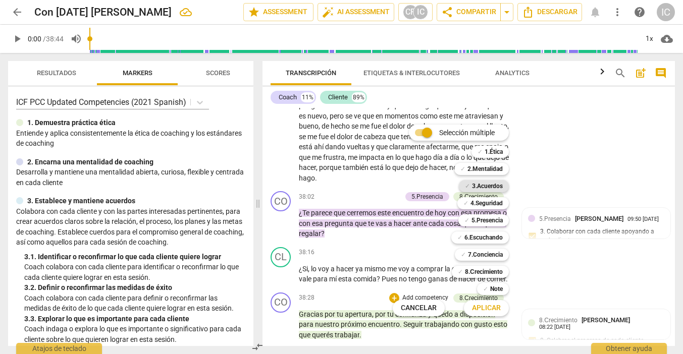
click at [488, 189] on b "3.Acuerdos" at bounding box center [487, 186] width 31 height 12
click at [490, 311] on span "Aplicar" at bounding box center [486, 308] width 29 height 10
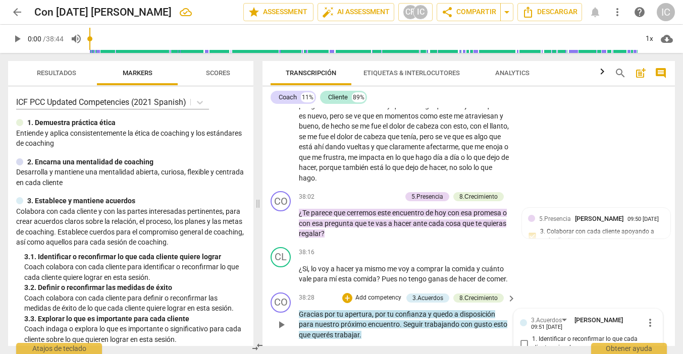
drag, startPoint x: 522, startPoint y: 300, endPoint x: 514, endPoint y: 300, distance: 8.6
checkbox input "true"
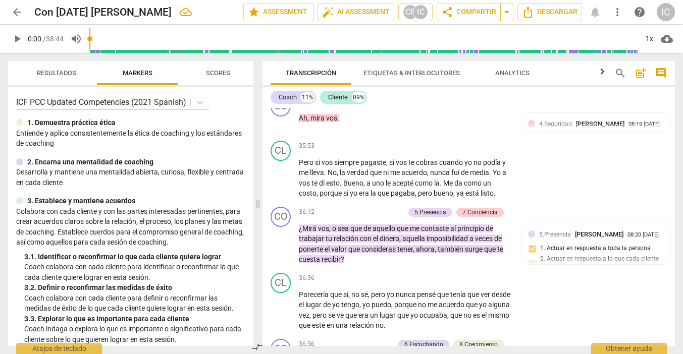
scroll to position [6065, 0]
